Goal: Find specific page/section: Find specific page/section

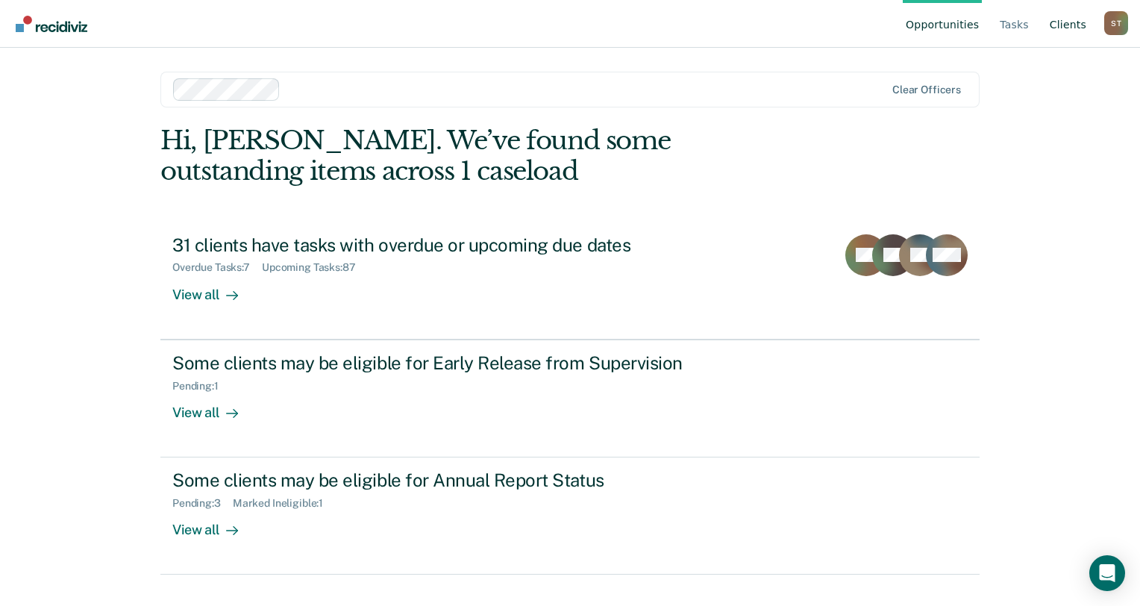
click at [1069, 26] on link "Client s" at bounding box center [1068, 24] width 43 height 48
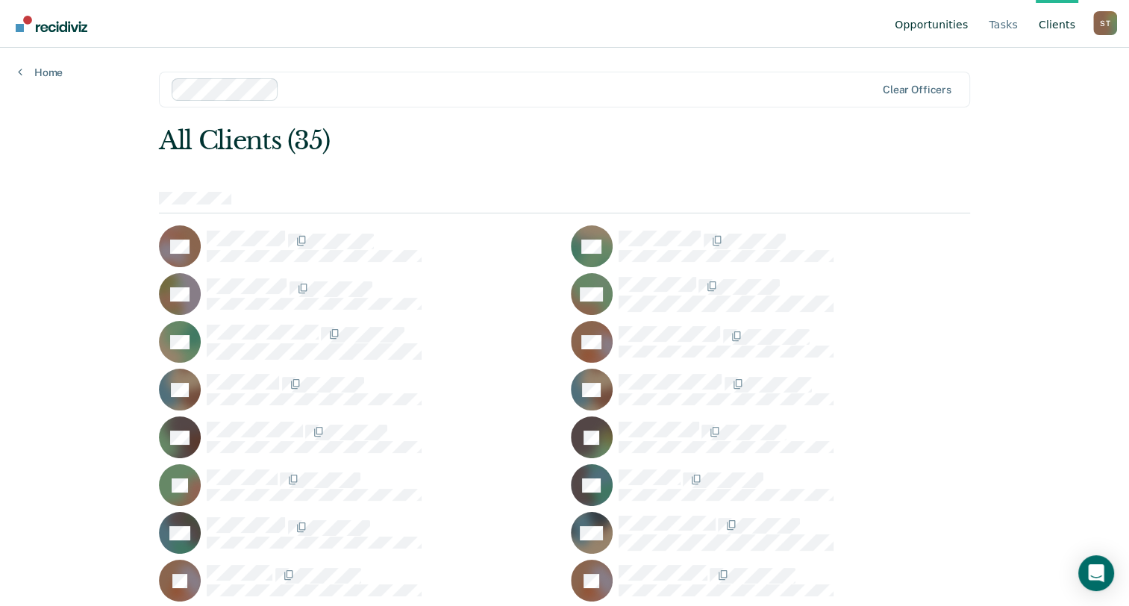
click at [931, 21] on link "Opportunities" at bounding box center [931, 24] width 79 height 48
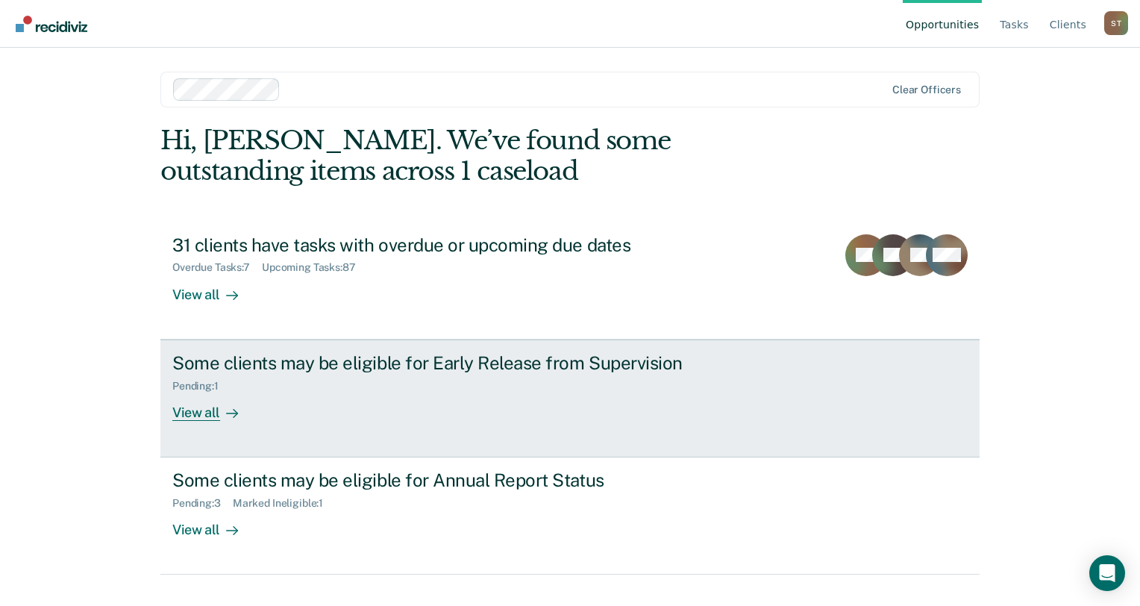
click at [218, 415] on div "View all" at bounding box center [214, 406] width 84 height 29
